Goal: Task Accomplishment & Management: Manage account settings

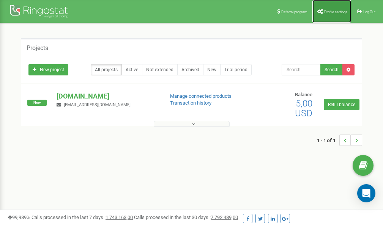
click at [330, 11] on span "Profile settings" at bounding box center [335, 12] width 23 height 4
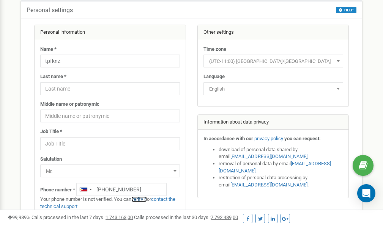
click at [142, 200] on link "verify it" at bounding box center [139, 199] width 16 height 6
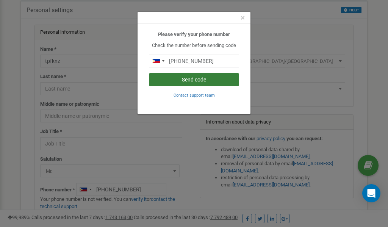
click at [193, 79] on button "Send code" at bounding box center [194, 79] width 90 height 13
